Goal: Book appointment/travel/reservation

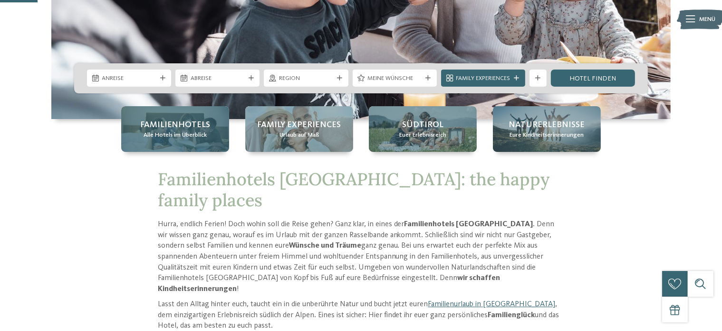
click at [192, 125] on span "Familienhotels" at bounding box center [175, 125] width 70 height 12
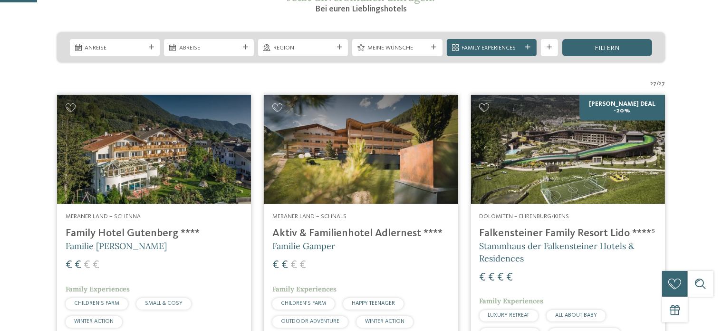
scroll to position [190, 0]
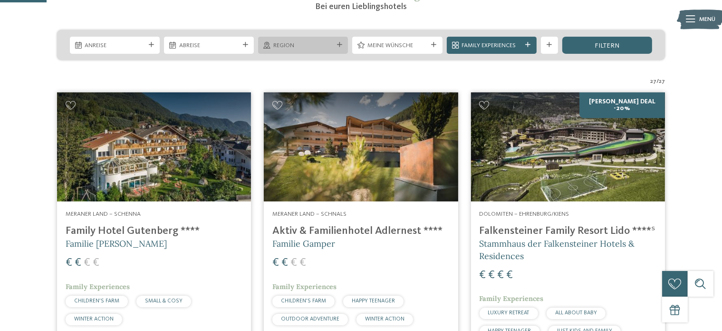
click at [341, 39] on div "Region" at bounding box center [303, 45] width 90 height 17
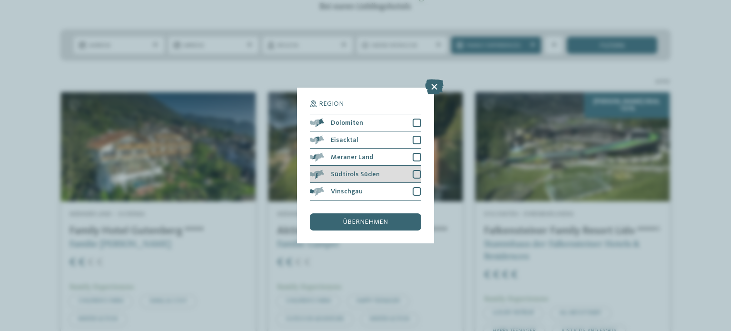
click at [342, 175] on span "Südtirols Süden" at bounding box center [355, 174] width 49 height 7
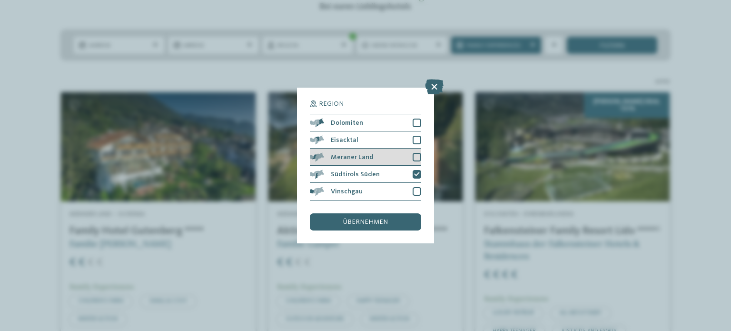
click at [418, 154] on div at bounding box center [416, 157] width 9 height 9
click at [394, 217] on div "übernehmen" at bounding box center [365, 221] width 111 height 17
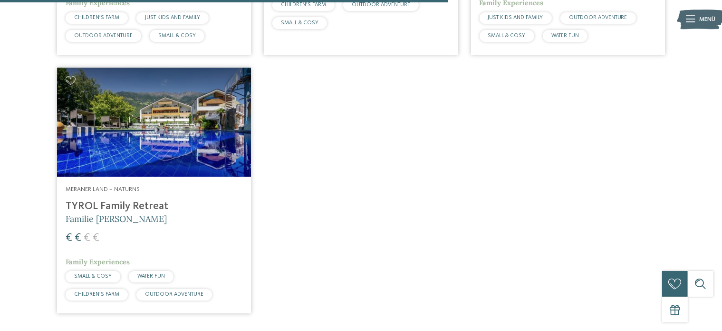
scroll to position [799, 0]
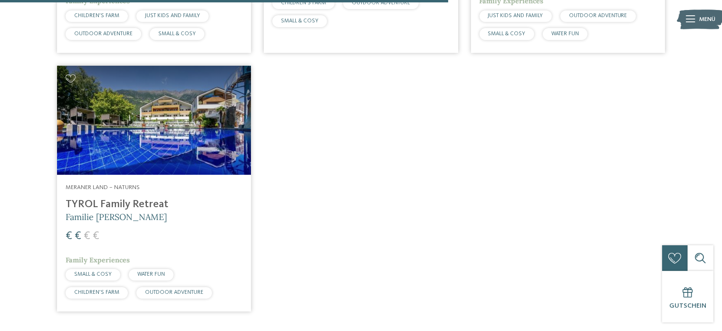
click at [116, 112] on img at bounding box center [154, 120] width 194 height 109
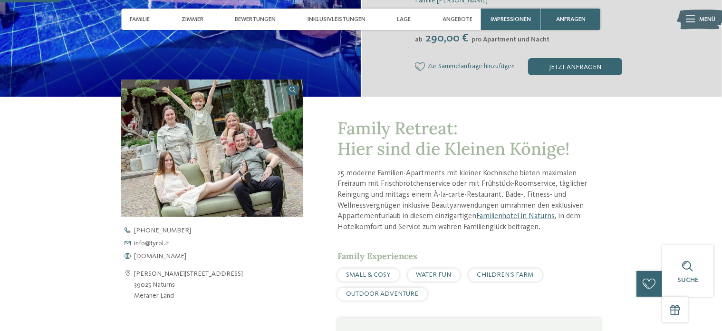
scroll to position [285, 0]
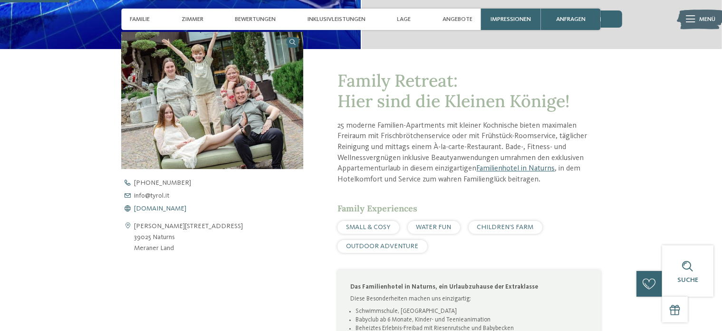
click at [152, 208] on span "www.tyrol.it" at bounding box center [160, 208] width 52 height 7
click at [163, 208] on span "www.tyrol.it" at bounding box center [160, 208] width 52 height 7
click at [146, 205] on span "www.tyrol.it" at bounding box center [160, 208] width 52 height 7
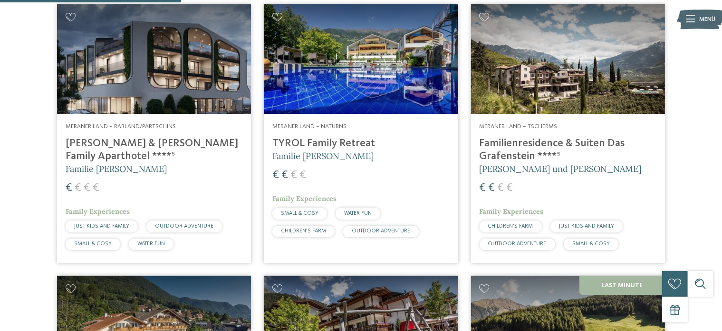
scroll to position [323, 0]
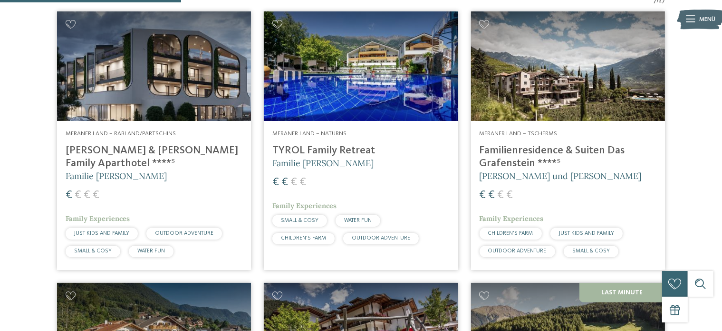
click at [158, 87] on img at bounding box center [154, 65] width 194 height 109
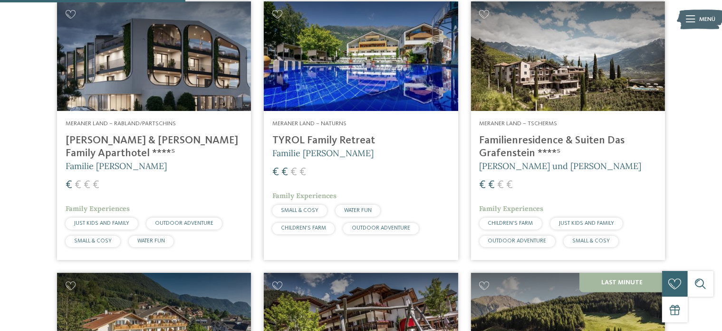
scroll to position [285, 0]
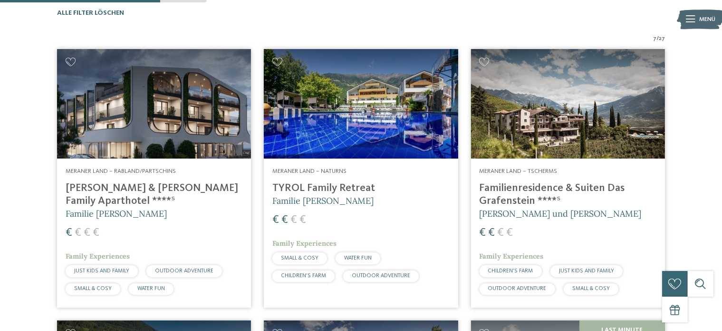
click at [316, 123] on img at bounding box center [361, 103] width 194 height 109
click at [575, 113] on img at bounding box center [568, 103] width 194 height 109
click at [556, 125] on img at bounding box center [568, 103] width 194 height 109
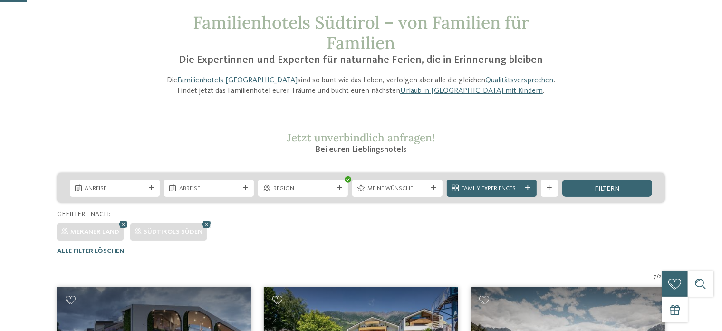
scroll to position [48, 0]
click at [135, 192] on span "Anreise" at bounding box center [115, 188] width 60 height 9
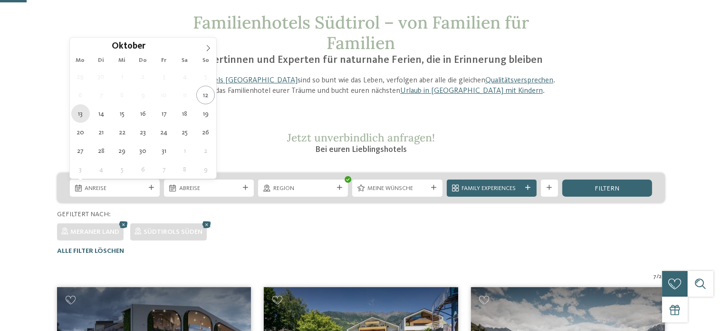
type div "13.10.2025"
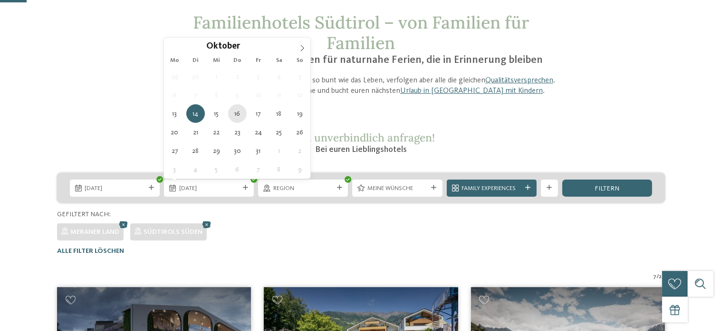
type div "16.10.2025"
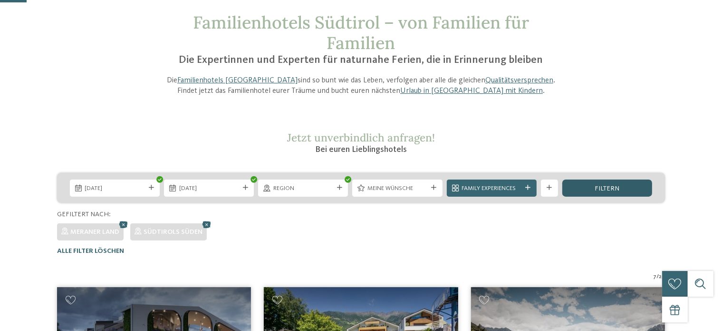
click at [617, 192] on div "filtern" at bounding box center [608, 187] width 90 height 17
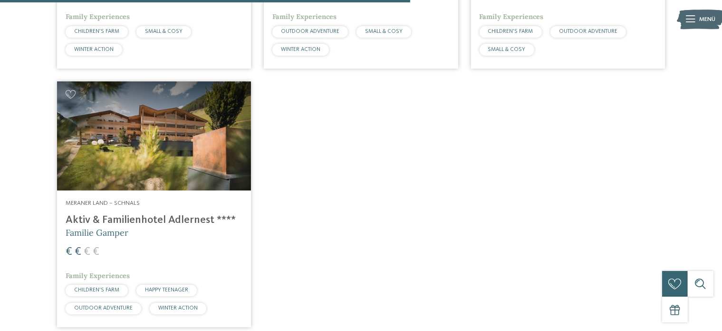
scroll to position [846, 0]
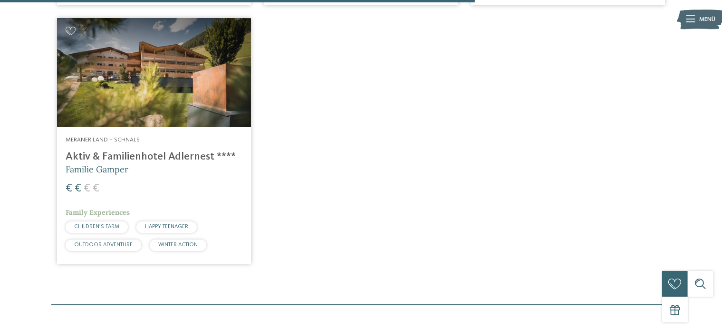
click at [116, 69] on img at bounding box center [154, 72] width 194 height 109
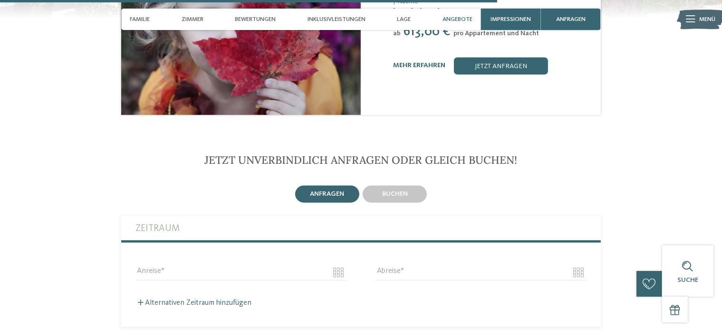
scroll to position [2045, 0]
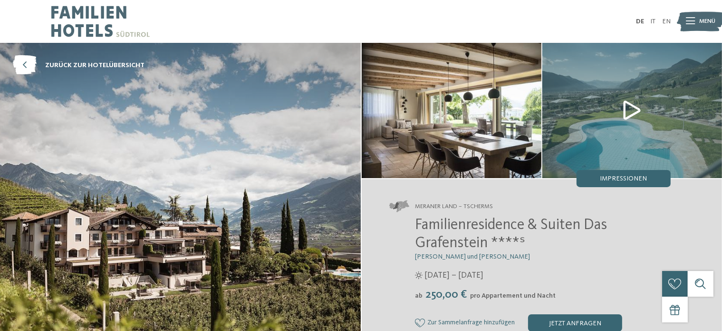
click at [630, 106] on img at bounding box center [633, 110] width 180 height 135
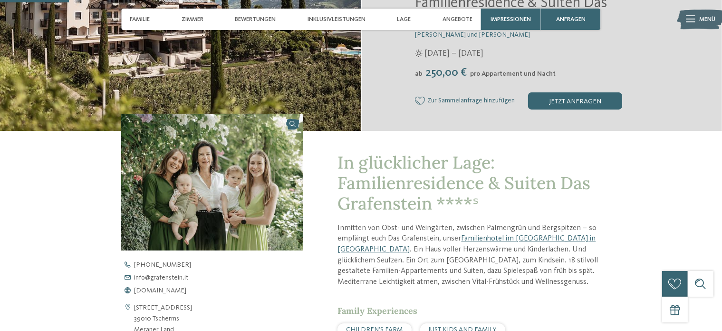
scroll to position [285, 0]
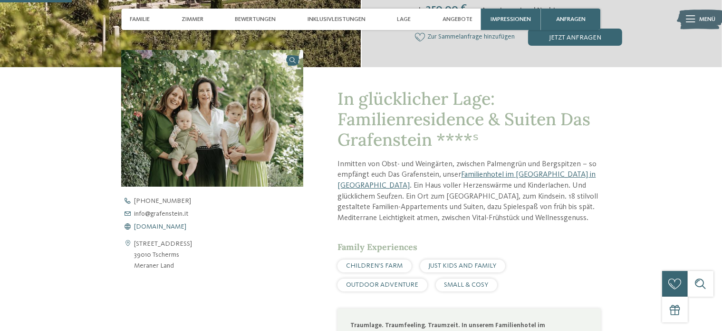
click at [174, 226] on span "[DOMAIN_NAME]" at bounding box center [160, 226] width 52 height 7
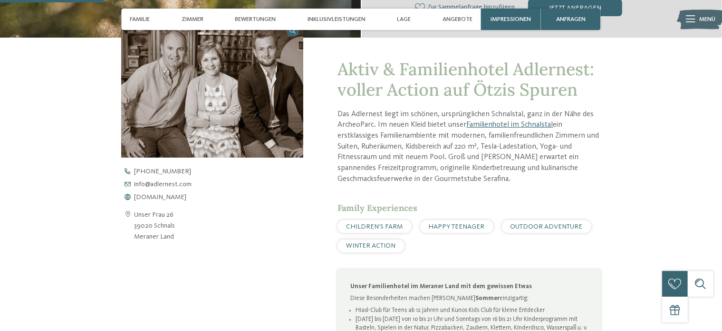
scroll to position [285, 0]
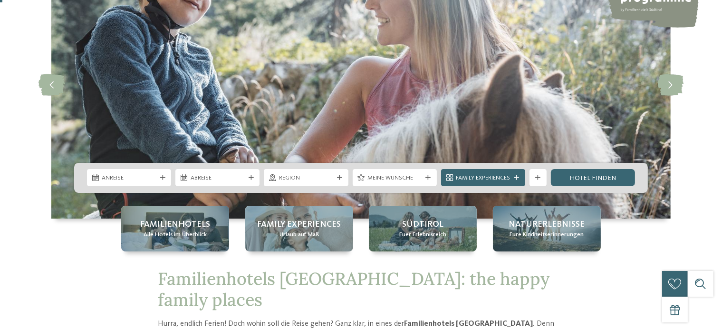
scroll to position [143, 0]
